Goal: Task Accomplishment & Management: Use online tool/utility

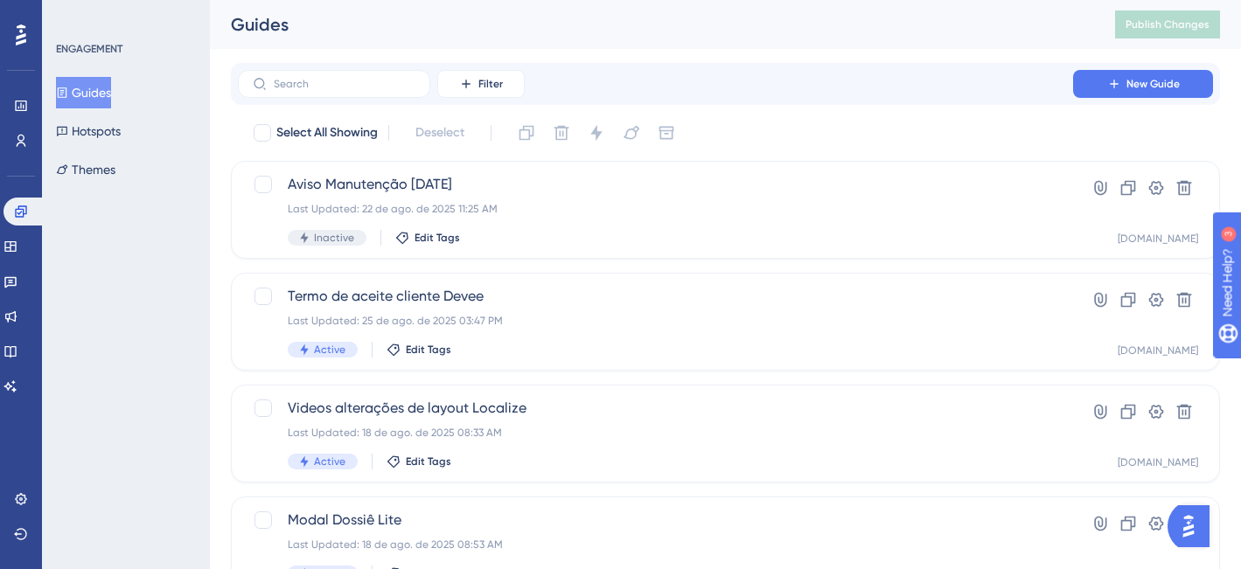
click at [0, 0] on div "Performance Users Engagement Widgets Feedback Product Updates Knowledge Base AI…" at bounding box center [0, 0] width 0 height 0
click at [0, 0] on icon at bounding box center [0, 0] width 0 height 0
click at [1107, 84] on icon at bounding box center [1114, 84] width 14 height 14
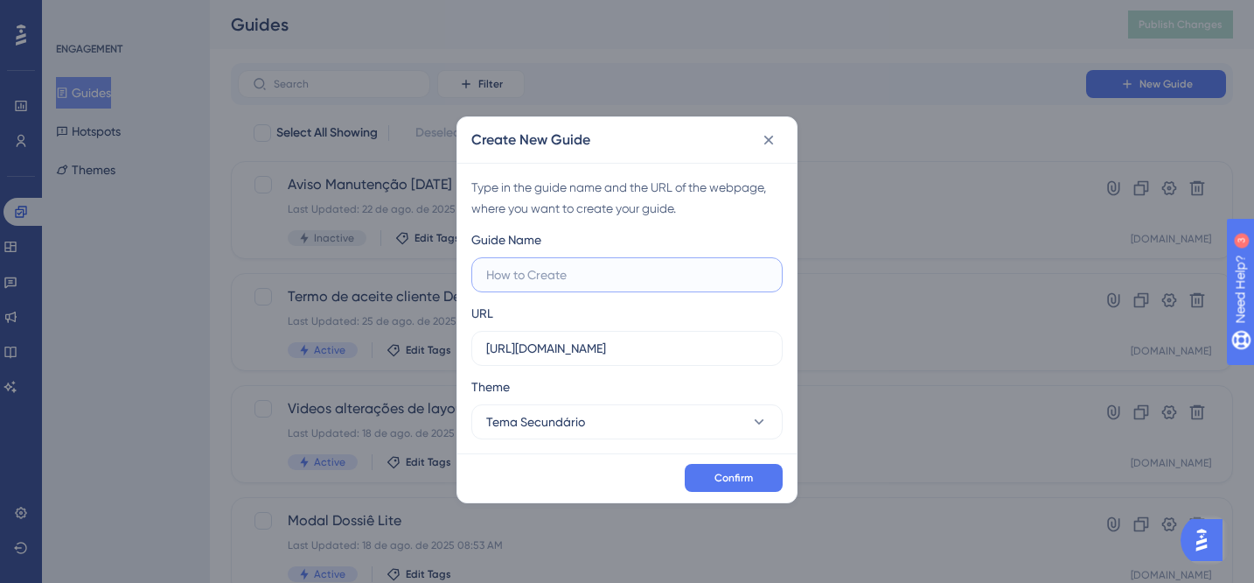
paste input "1º Guia - Gerenciar usuários (Somente admin)"
type input "1º Guia - Gerenciar usuários (Somente admin)"
click at [731, 350] on input "https://painel.assertivasolucoes.com.br" at bounding box center [627, 348] width 282 height 19
click at [702, 422] on button "Tema Secundário" at bounding box center [627, 421] width 311 height 35
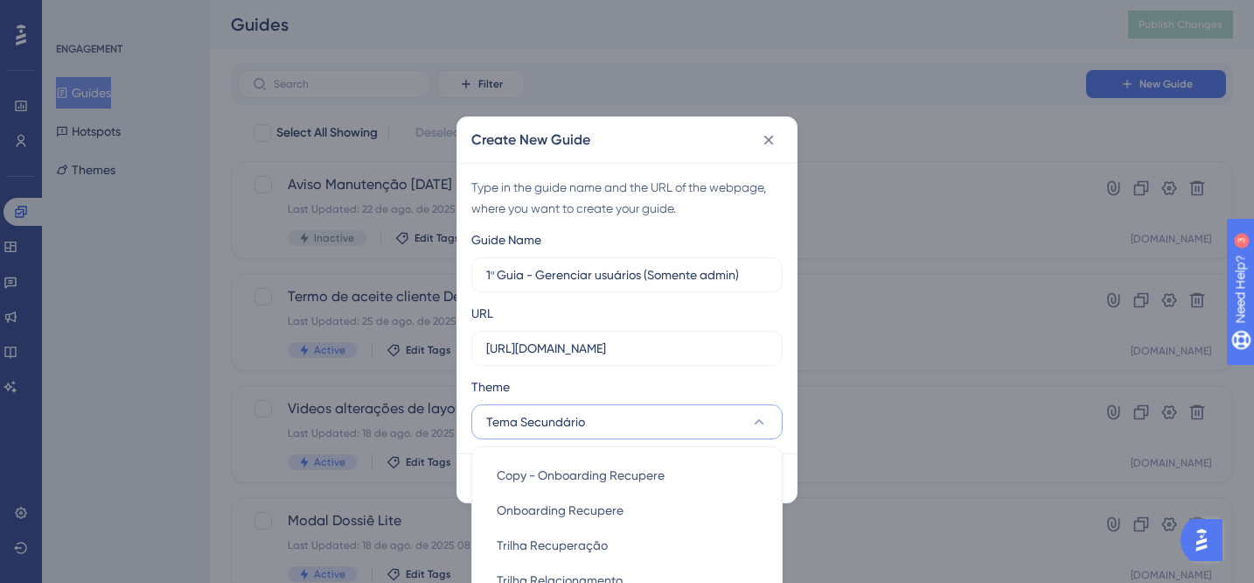
scroll to position [227, 0]
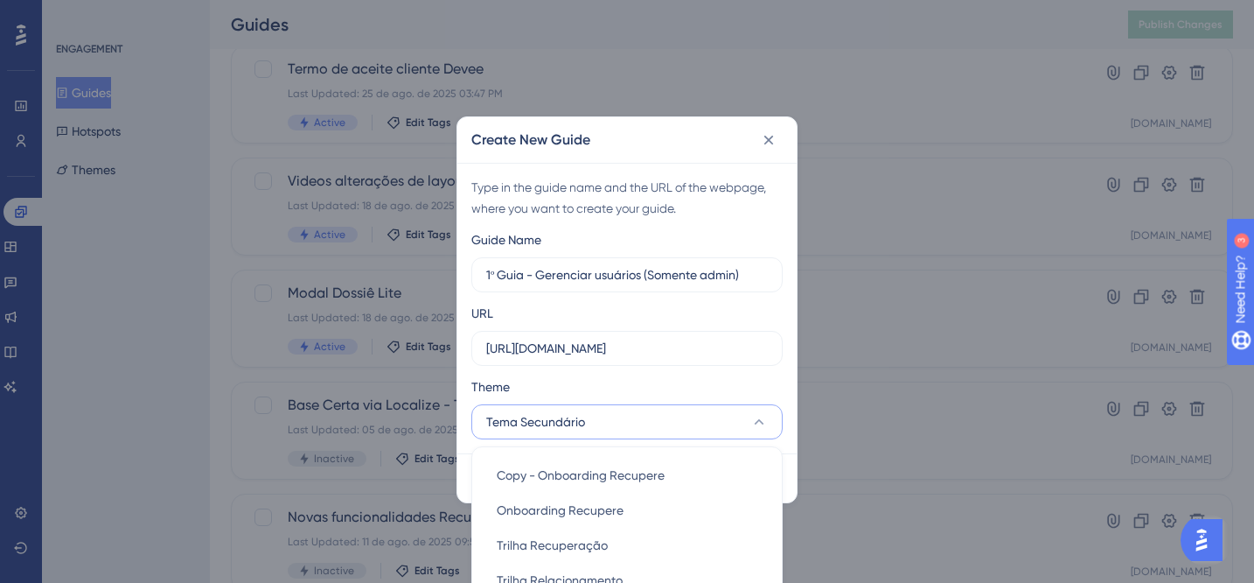
click at [703, 422] on button "Tema Secundário" at bounding box center [627, 421] width 311 height 35
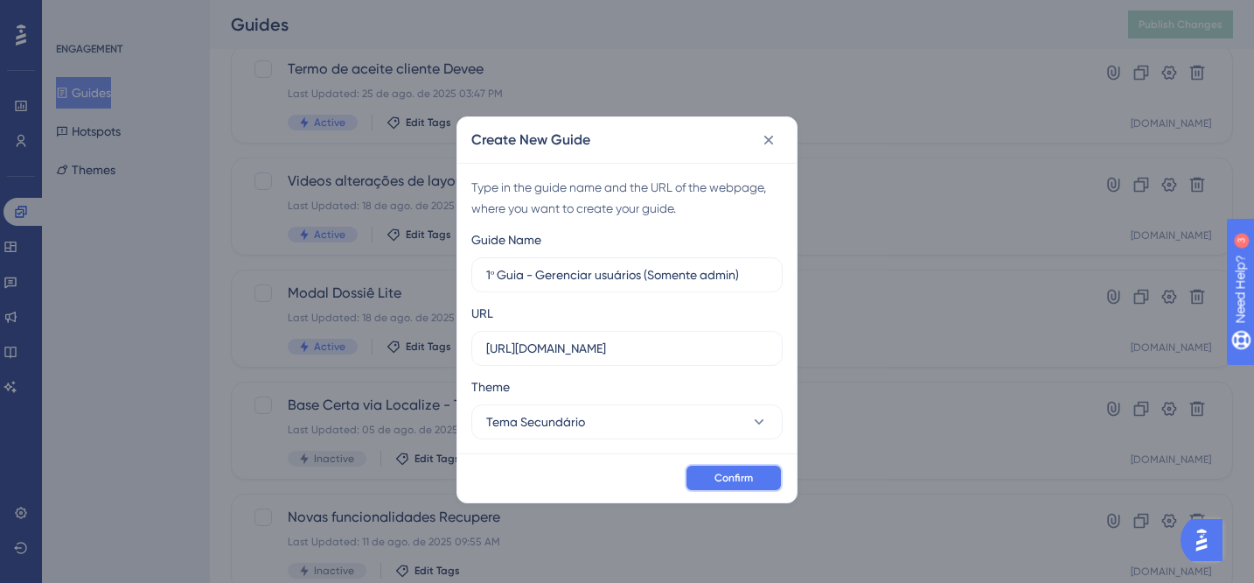
click at [735, 474] on span "Confirm" at bounding box center [734, 478] width 38 height 14
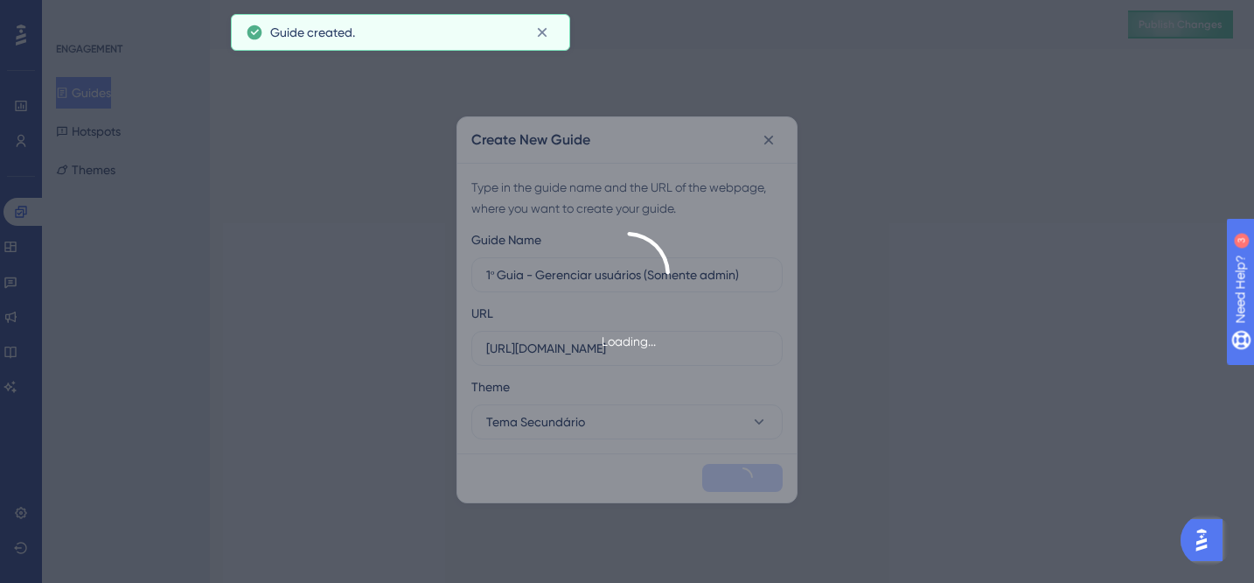
click at [957, 239] on div "Loading..." at bounding box center [627, 292] width 1254 height 120
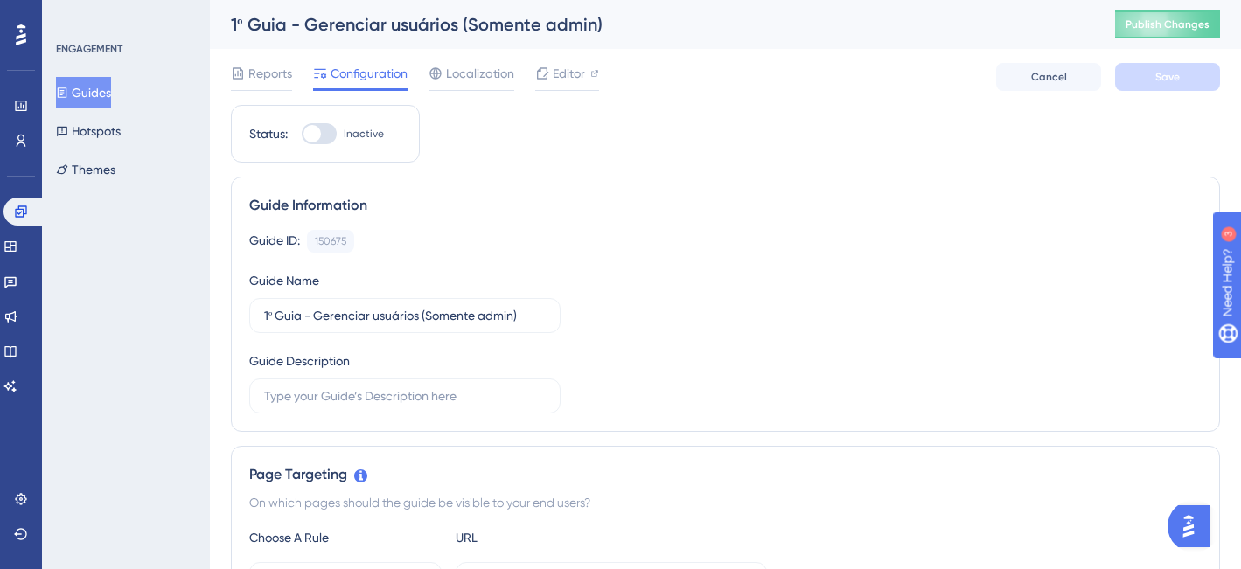
click at [953, 329] on div "Guide ID: 150675 Copy Guide Name 1º Guia - Gerenciar usuários (Somente admin) G…" at bounding box center [725, 322] width 953 height 184
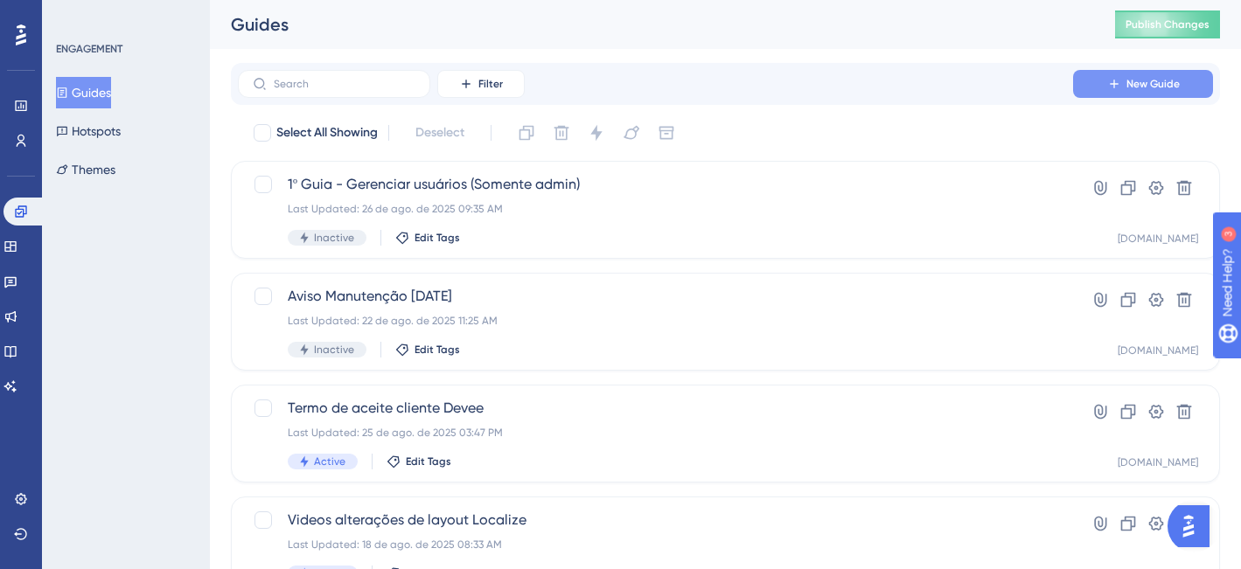
click at [1138, 84] on span "New Guide" at bounding box center [1153, 84] width 53 height 14
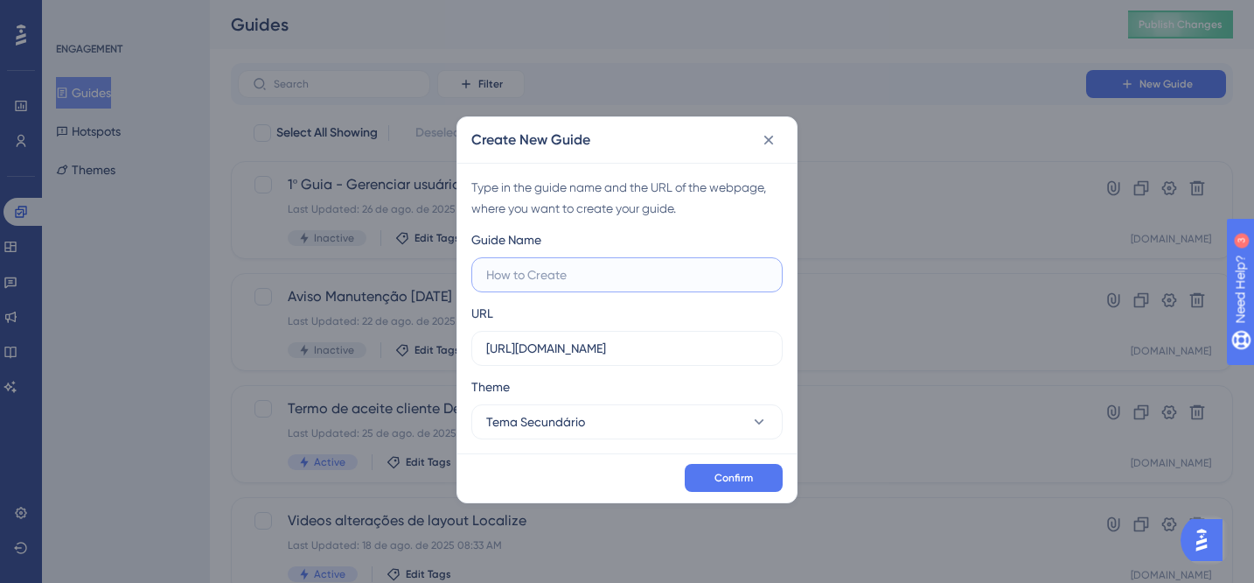
paste input "2º Guia - Gestão da conta (Somente admin)"
type input "2º Guia - Gestão da conta (Somente admin)"
click at [735, 485] on button "Confirm" at bounding box center [734, 478] width 98 height 28
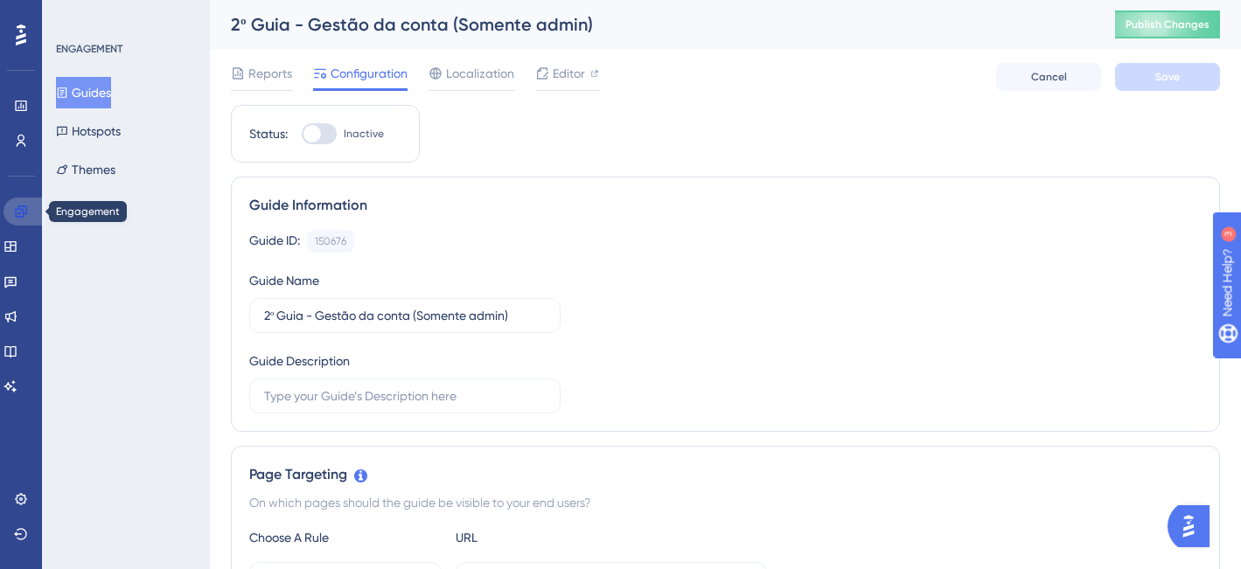
click at [0, 0] on icon at bounding box center [0, 0] width 0 height 0
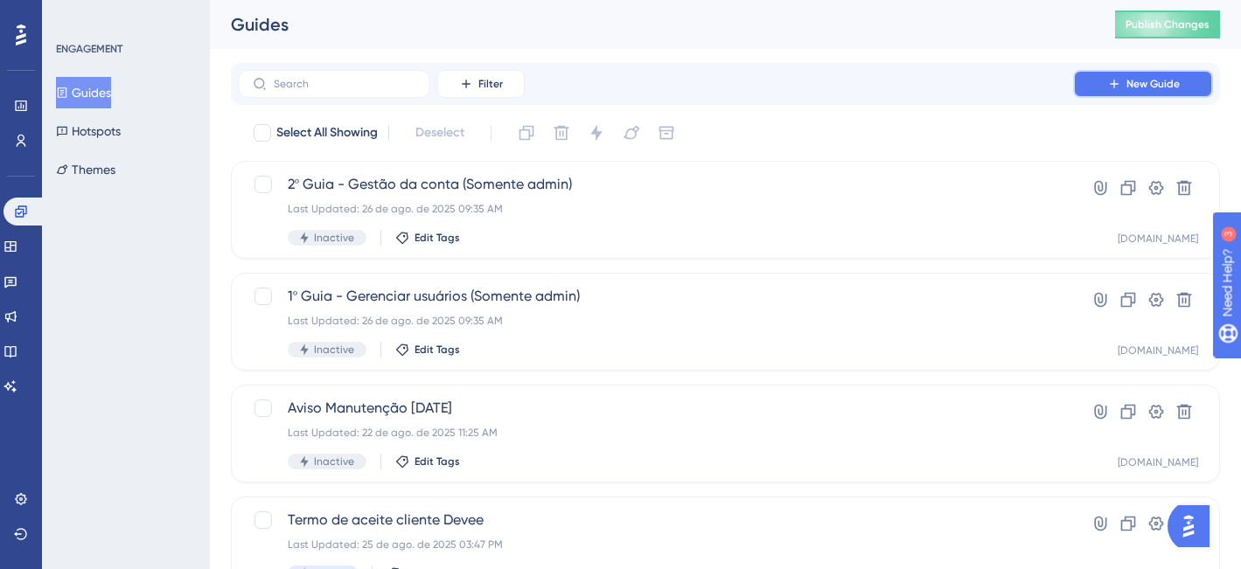
click at [1158, 82] on span "New Guide" at bounding box center [1153, 84] width 53 height 14
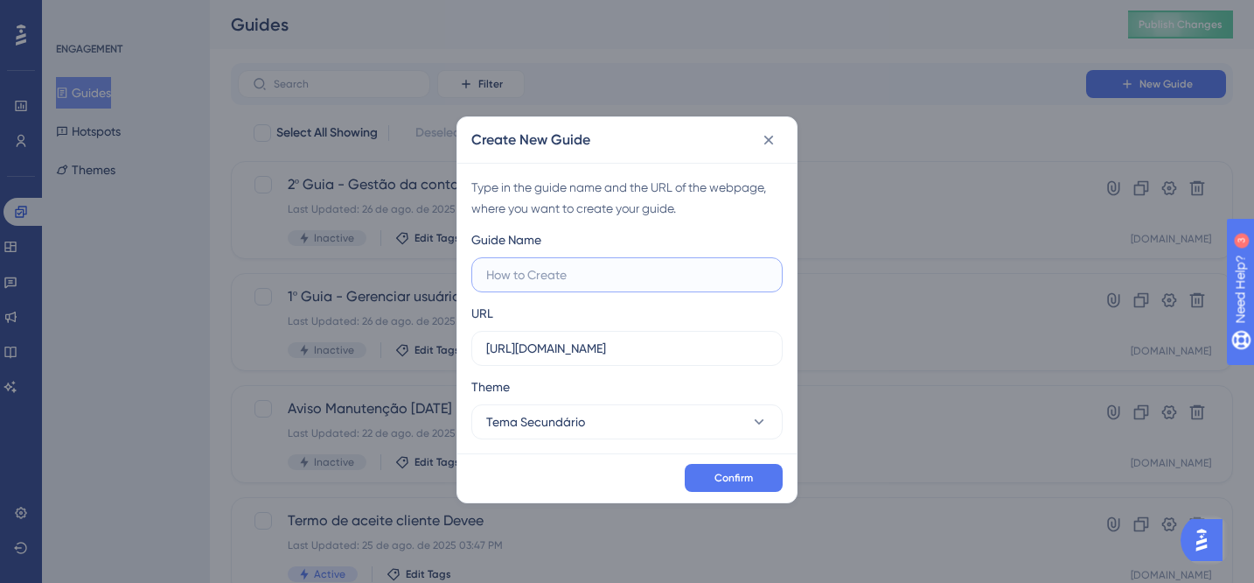
click at [608, 273] on input "text" at bounding box center [627, 274] width 282 height 19
paste input "3º Guia - Conhecendo a plataforma (Todos)"
type input "3º Guia - Conhecendo a plataforma (Todos)"
click at [737, 482] on span "Confirm" at bounding box center [734, 478] width 38 height 14
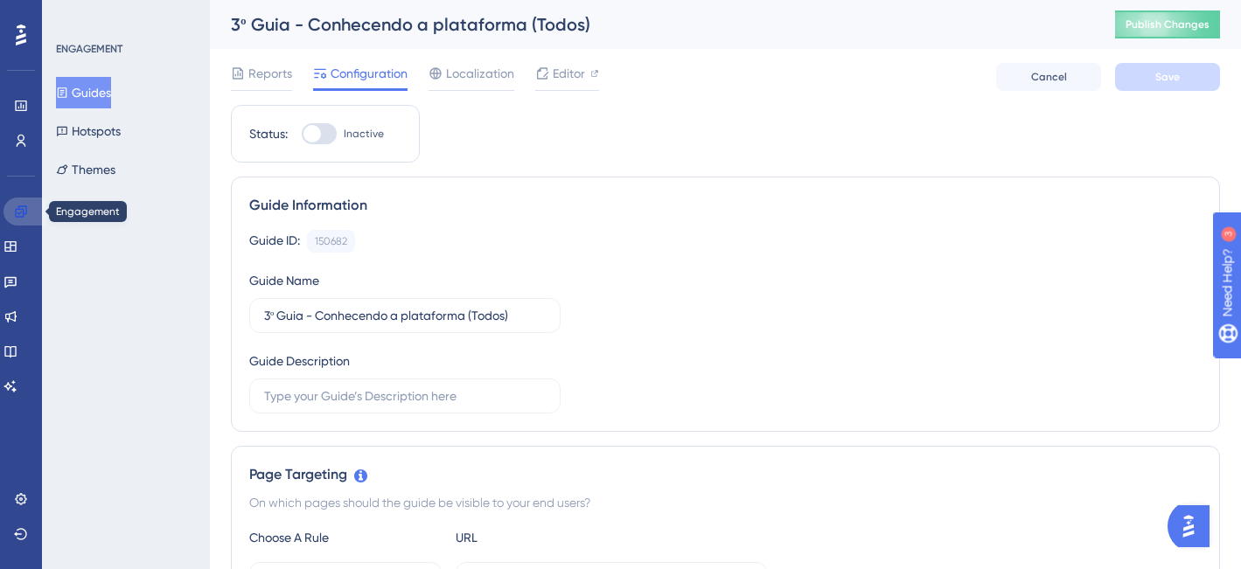
click at [0, 0] on link at bounding box center [0, 0] width 0 height 0
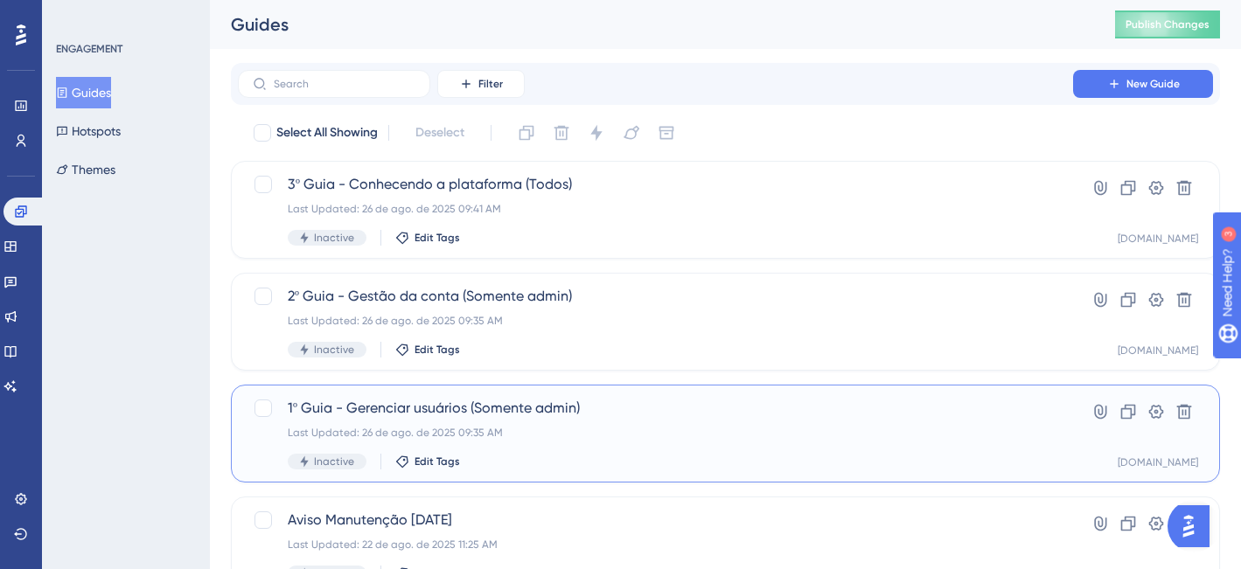
click at [653, 417] on span "1º Guia - Gerenciar usuários (Somente admin)" at bounding box center [656, 408] width 736 height 21
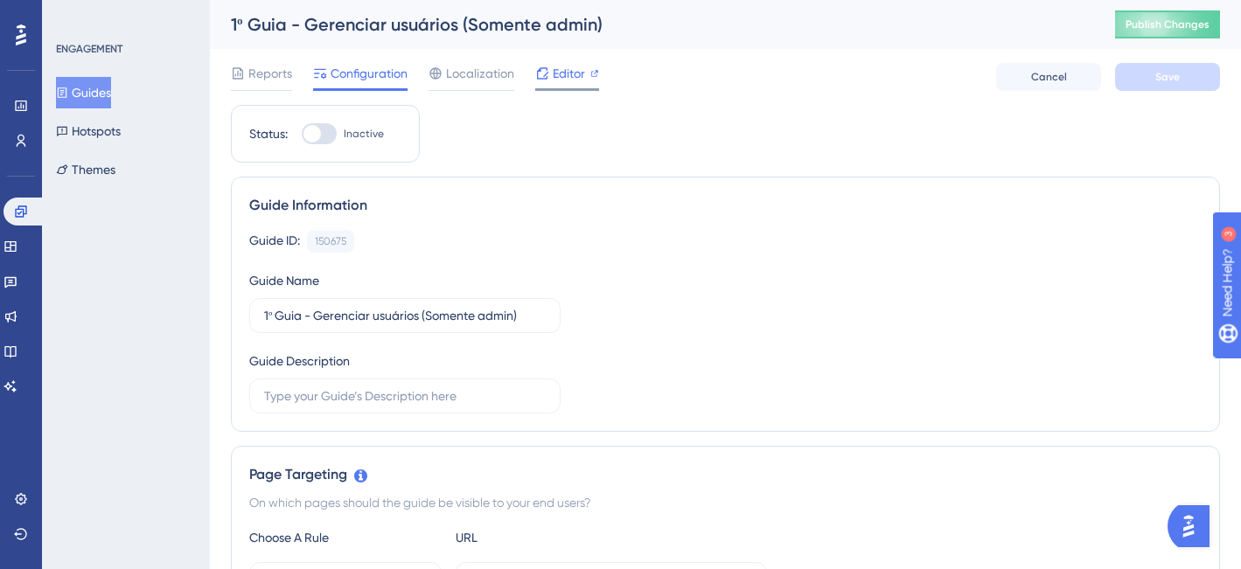
click at [577, 76] on span "Editor" at bounding box center [569, 73] width 32 height 21
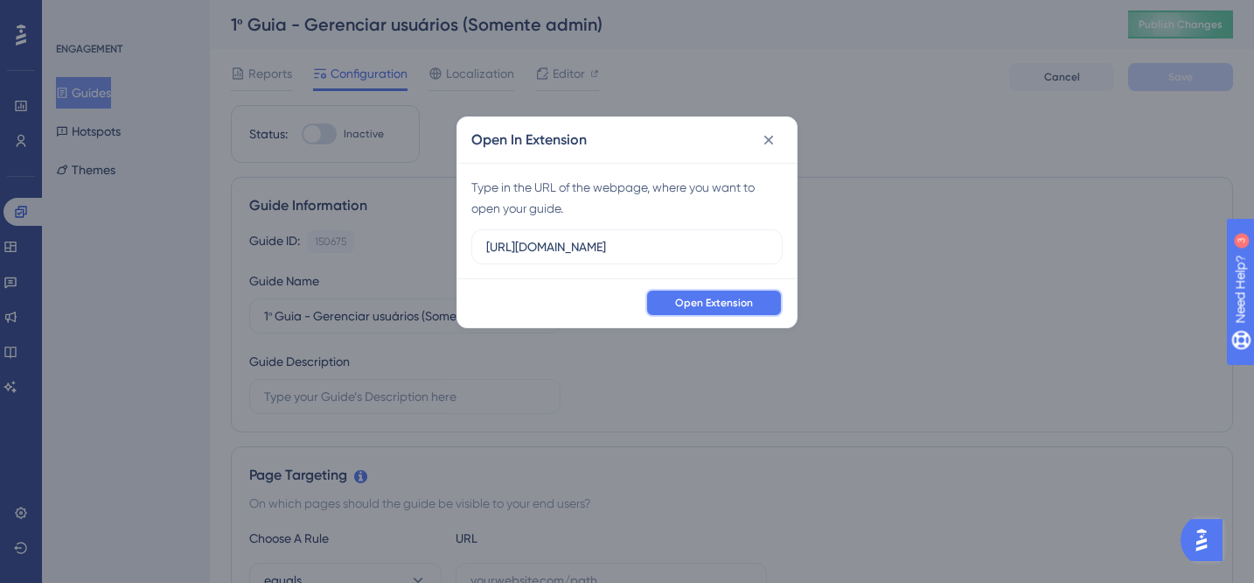
click at [701, 306] on span "Open Extension" at bounding box center [714, 303] width 78 height 14
click at [769, 145] on icon at bounding box center [768, 139] width 17 height 17
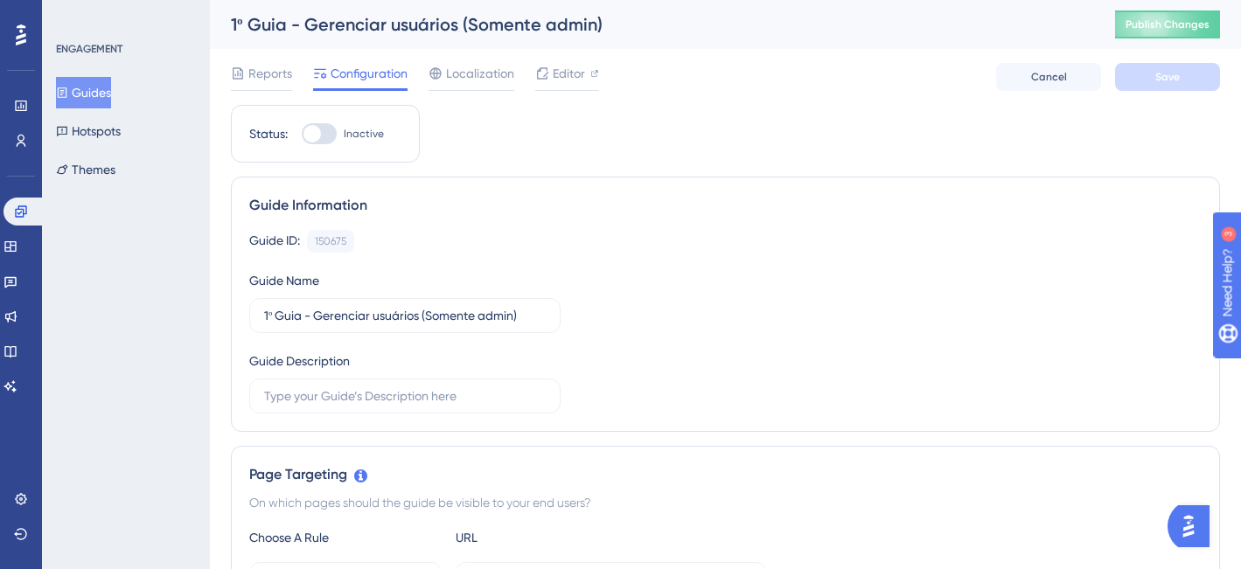
click at [690, 248] on div "Guide ID: 150675 Copy" at bounding box center [725, 241] width 953 height 23
click at [577, 75] on span "Editor" at bounding box center [569, 73] width 32 height 21
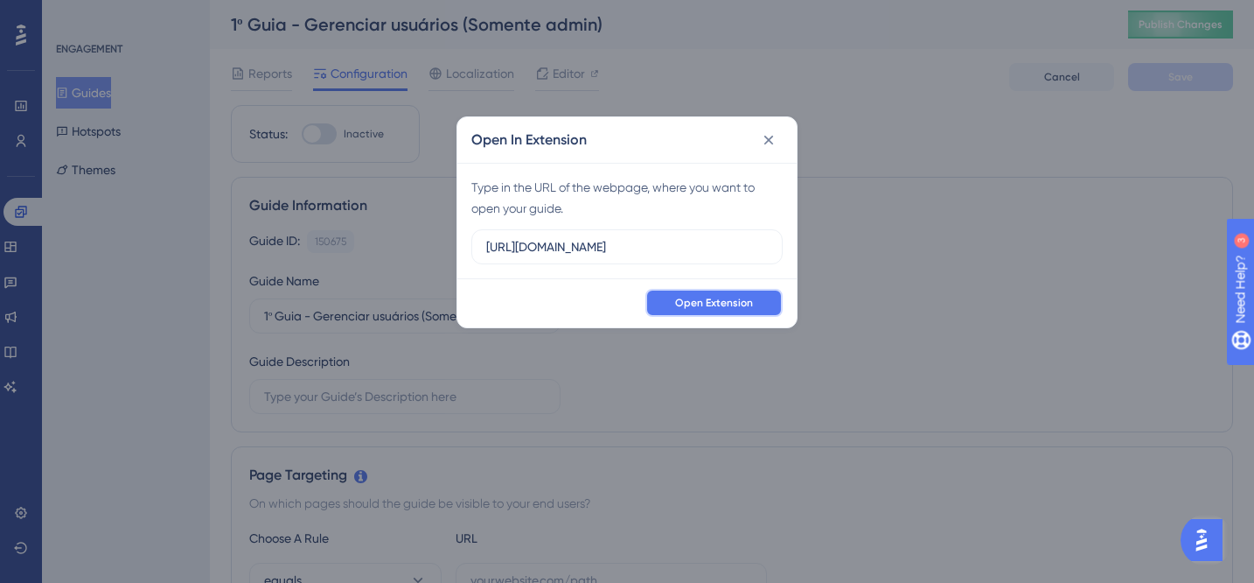
click at [704, 301] on span "Open Extension" at bounding box center [714, 303] width 78 height 14
click at [773, 142] on icon at bounding box center [768, 139] width 17 height 17
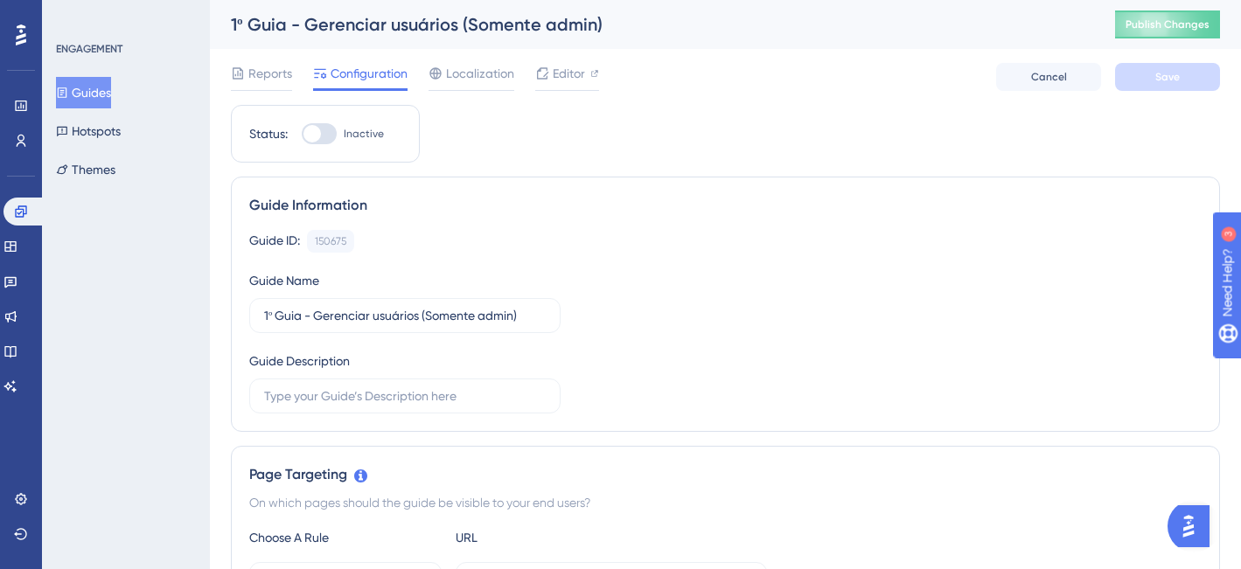
click at [963, 360] on div "Guide ID: 150675 Copy Guide Name 1º Guia - Gerenciar usuários (Somente admin) G…" at bounding box center [725, 322] width 953 height 184
